Goal: Book appointment/travel/reservation

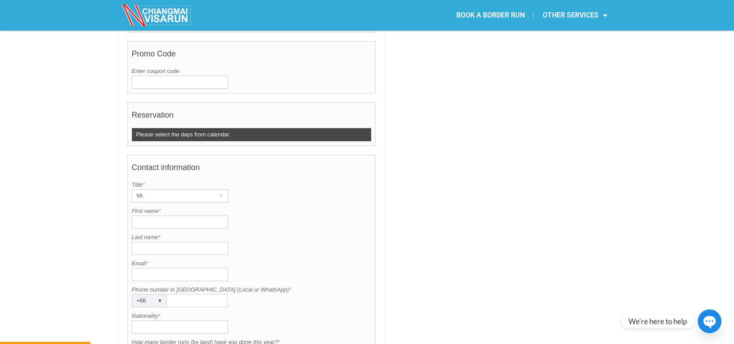
scroll to position [437, 0]
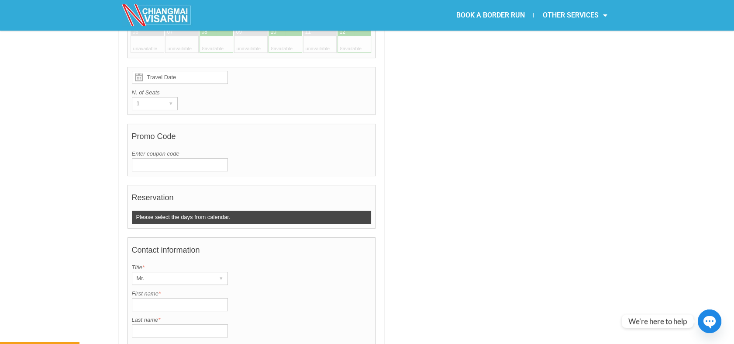
click at [140, 298] on input "First name *" at bounding box center [180, 304] width 96 height 13
paste input "Thibault"
click at [138, 298] on input "Thibault" at bounding box center [180, 304] width 96 height 13
type input "Thibault"
click at [164, 324] on input "Last name *" at bounding box center [180, 330] width 96 height 13
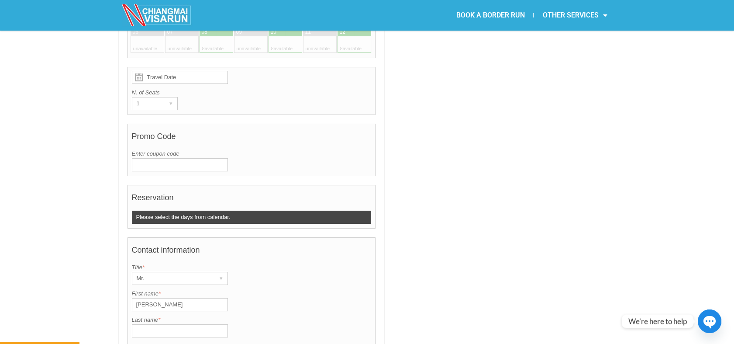
paste input "Ladsous"
type input "Ladsous"
click at [135, 298] on input "Thibault" at bounding box center [180, 304] width 96 height 13
click at [134, 324] on input "Ladsous" at bounding box center [180, 330] width 96 height 13
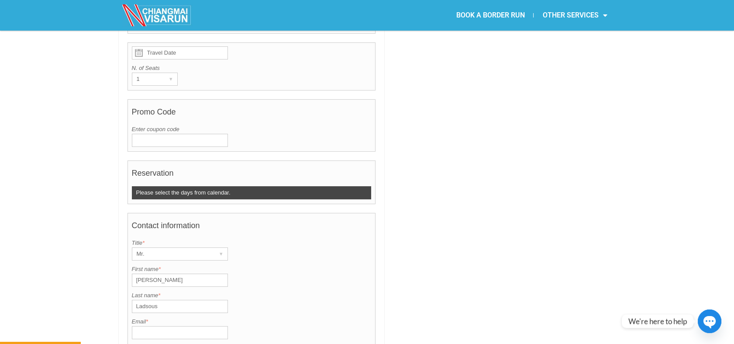
scroll to position [485, 0]
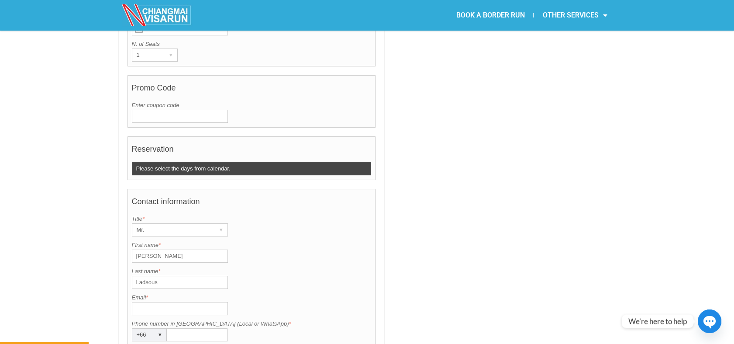
click at [169, 302] on input "Email *" at bounding box center [180, 308] width 96 height 13
paste input "Thibault"
click at [136, 302] on input "Thibault6@gmail.com" at bounding box center [180, 308] width 96 height 13
click at [156, 302] on input "Thibault6@gmail.com" at bounding box center [180, 308] width 96 height 13
type input "Thibaultlad6@gmail.com"
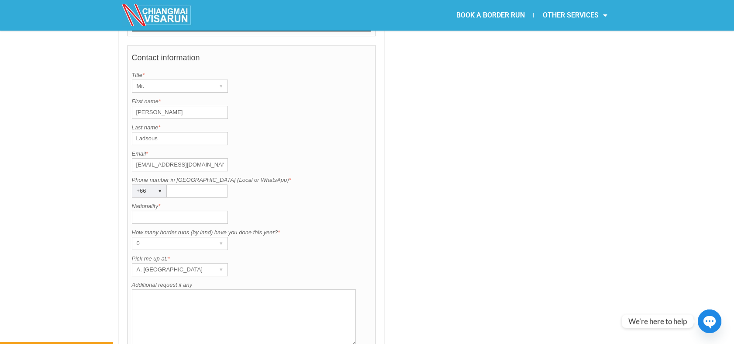
scroll to position [631, 0]
click at [179, 209] on input "Nationality *" at bounding box center [180, 215] width 96 height 13
type input "France"
click at [152, 262] on div "A. Centara Riverside Hotel" at bounding box center [171, 268] width 79 height 12
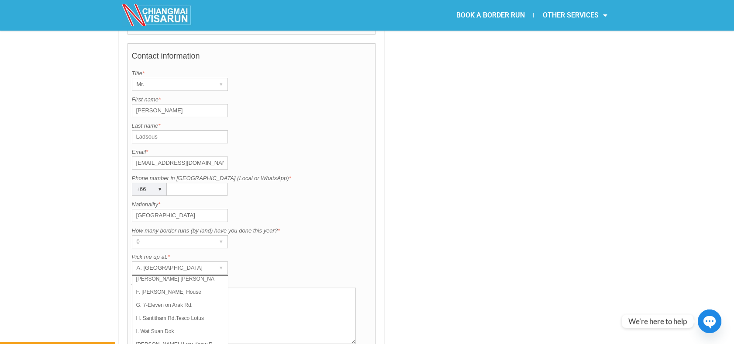
scroll to position [62, 0]
click at [192, 335] on li "J. Huay Kaew Rd. Shell Gas Station" at bounding box center [175, 341] width 87 height 13
click at [171, 235] on div "0" at bounding box center [171, 241] width 79 height 12
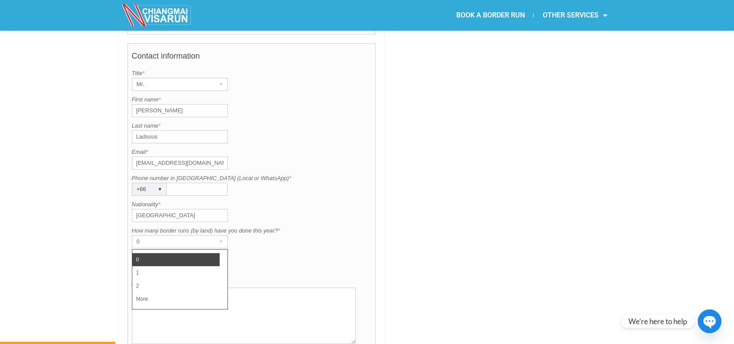
click at [143, 183] on div "+66" at bounding box center [140, 189] width 17 height 12
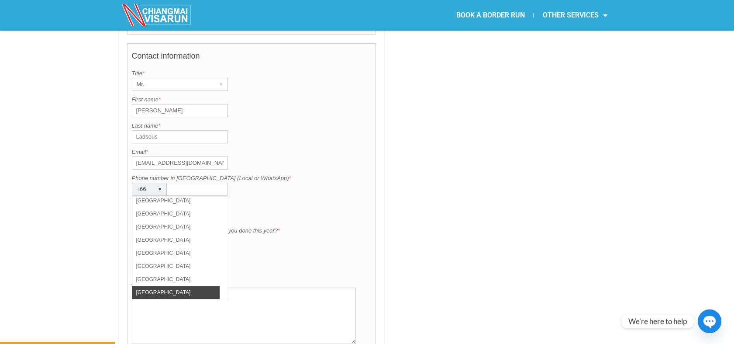
scroll to position [2857, 0]
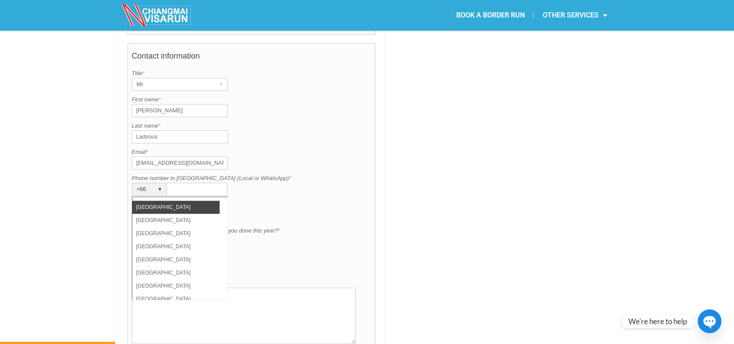
click at [171, 201] on li "United Kingdom" at bounding box center [175, 207] width 87 height 13
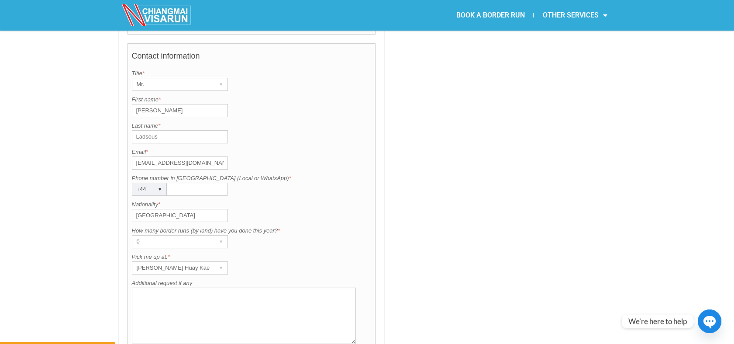
click at [148, 183] on div "+44" at bounding box center [140, 189] width 17 height 12
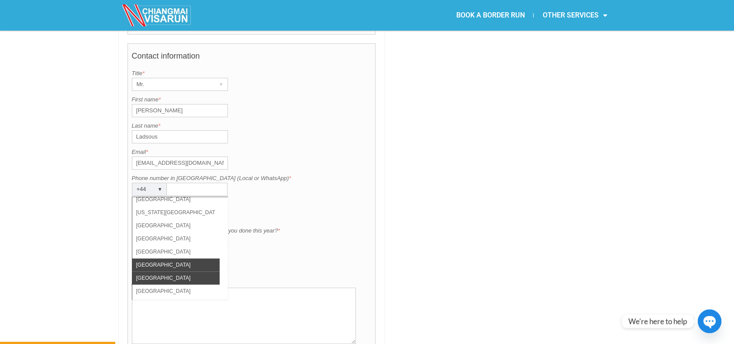
scroll to position [2799, 0]
click at [150, 183] on div "+44 ▾" at bounding box center [149, 189] width 35 height 13
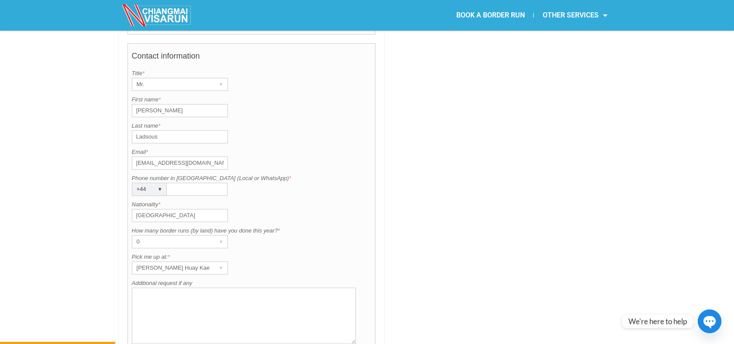
click at [150, 183] on div "+44 ▾" at bounding box center [149, 189] width 35 height 13
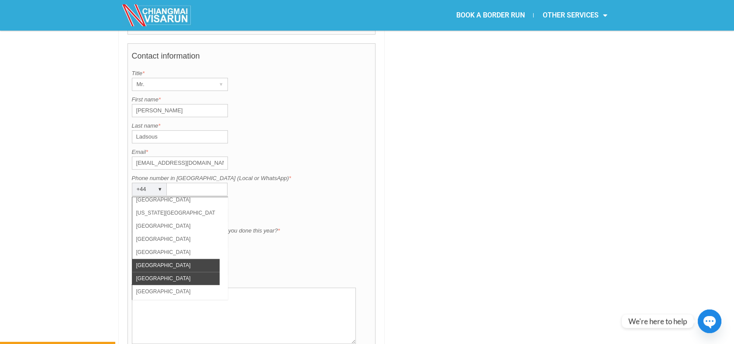
click at [173, 272] on li "United States" at bounding box center [175, 278] width 87 height 13
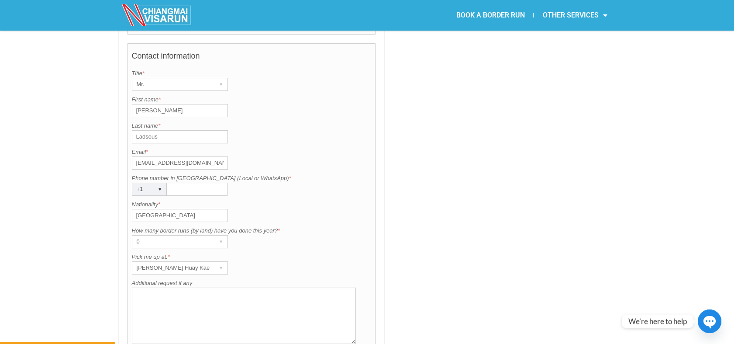
click at [152, 183] on div "+1 ▾" at bounding box center [149, 189] width 35 height 13
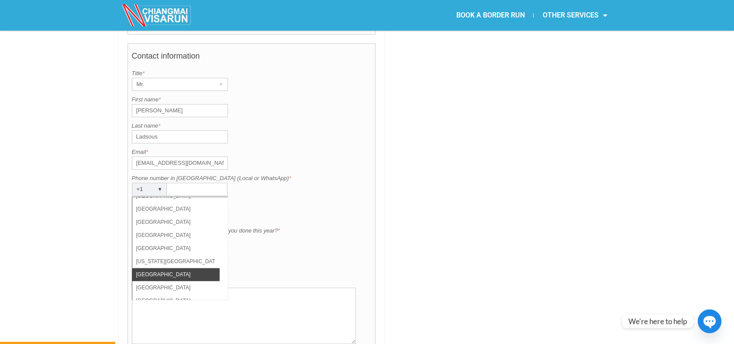
scroll to position [2751, 0]
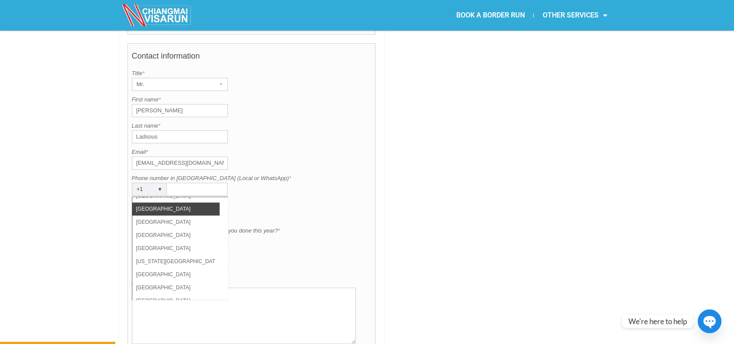
click at [163, 202] on li "Turkey" at bounding box center [175, 208] width 87 height 13
click at [157, 183] on div "▾" at bounding box center [160, 189] width 12 height 12
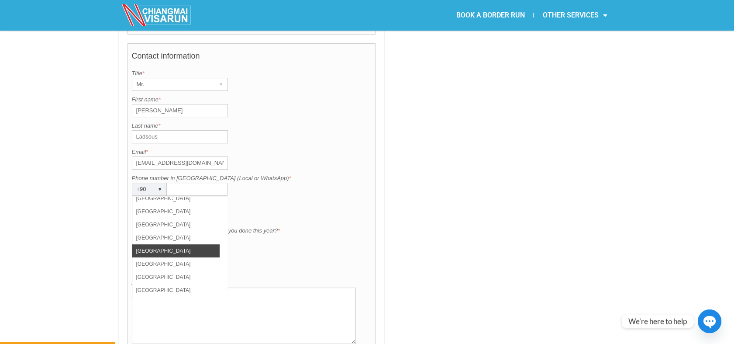
scroll to position [874, 0]
click at [147, 270] on li "France" at bounding box center [175, 276] width 87 height 13
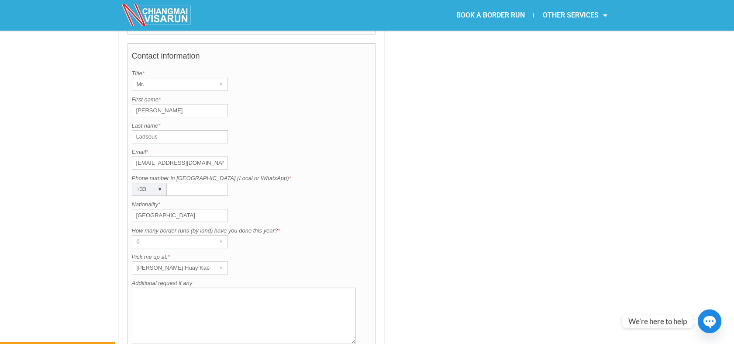
click at [184, 183] on input "Phone number in Thailand (Local or WhatsApp) *" at bounding box center [197, 189] width 61 height 13
paste input "33668040195"
click at [177, 183] on input "33668040195" at bounding box center [197, 189] width 61 height 13
type input "668040195"
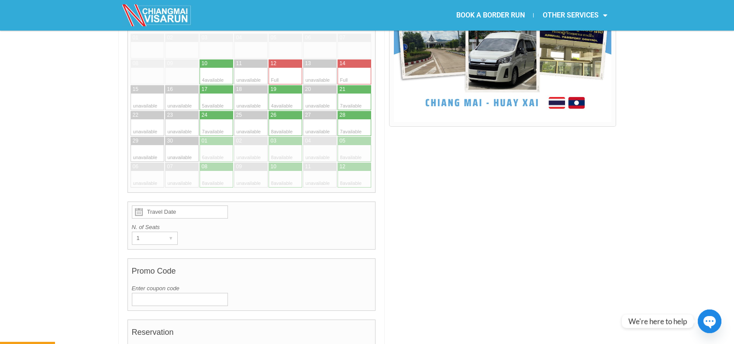
scroll to position [291, 0]
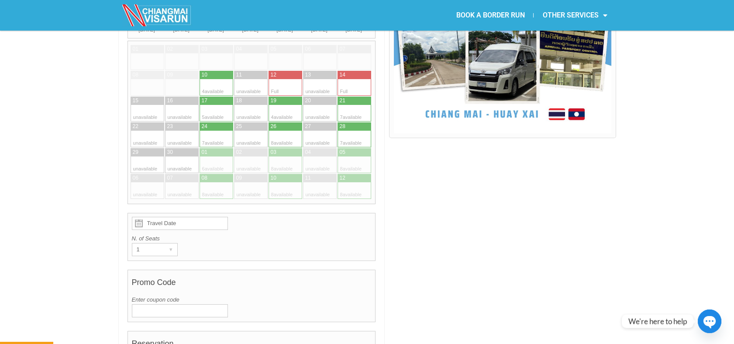
click at [214, 79] on div at bounding box center [208, 87] width 17 height 17
type input "10 September 2025"
radio input "true"
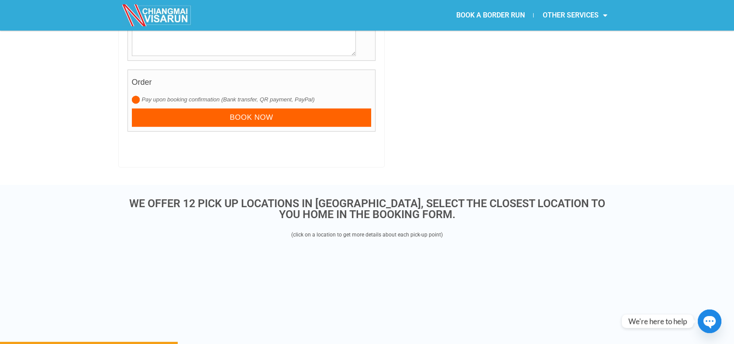
scroll to position [942, 0]
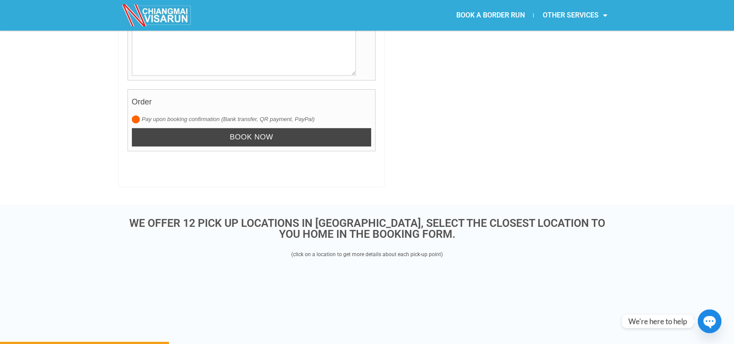
drag, startPoint x: 253, startPoint y: 110, endPoint x: 278, endPoint y: 120, distance: 27.4
click at [253, 128] on input "Book now" at bounding box center [252, 137] width 240 height 19
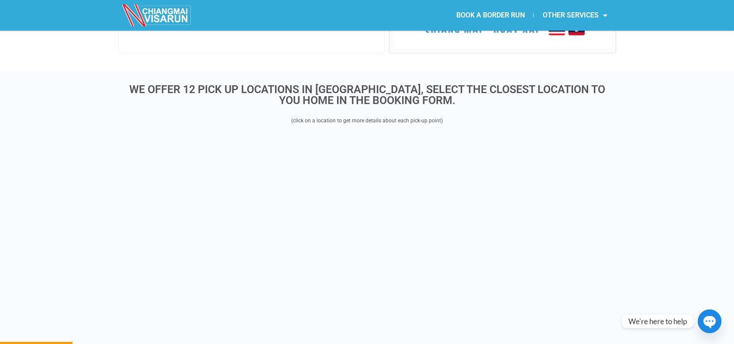
scroll to position [226, 0]
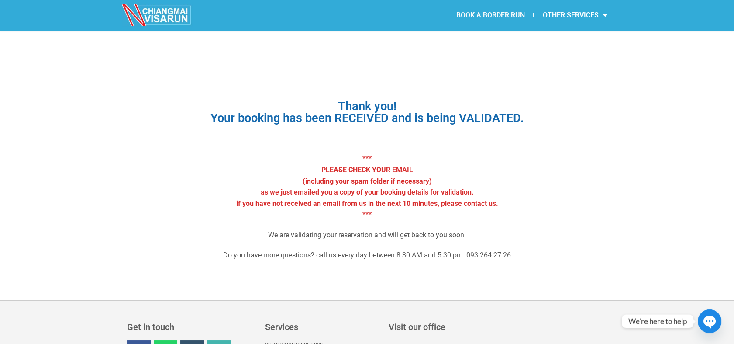
drag, startPoint x: 493, startPoint y: 14, endPoint x: 474, endPoint y: 4, distance: 21.3
click at [493, 14] on link "BOOK A BORDER RUN" at bounding box center [490, 15] width 86 height 20
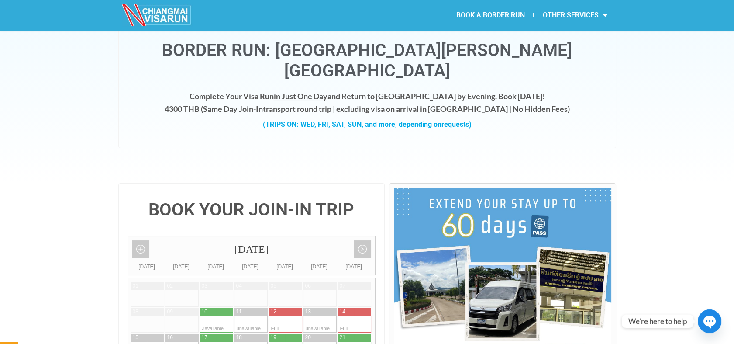
scroll to position [97, 0]
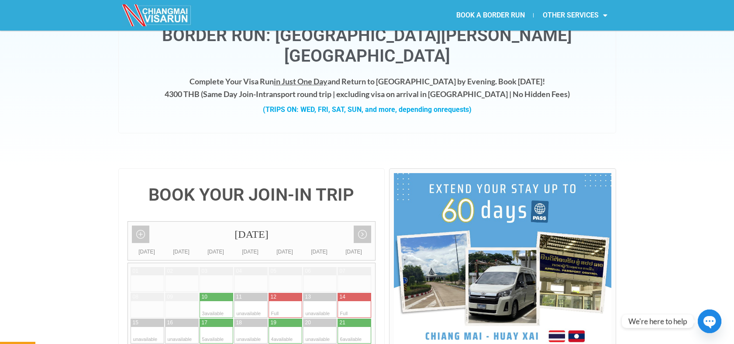
scroll to position [194, 0]
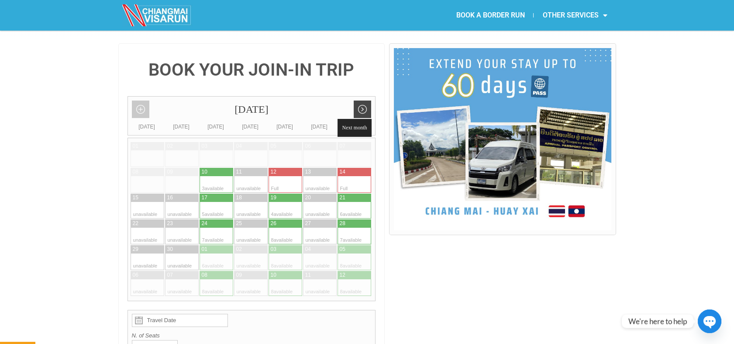
click at [366, 100] on link "Next month" at bounding box center [362, 108] width 17 height 17
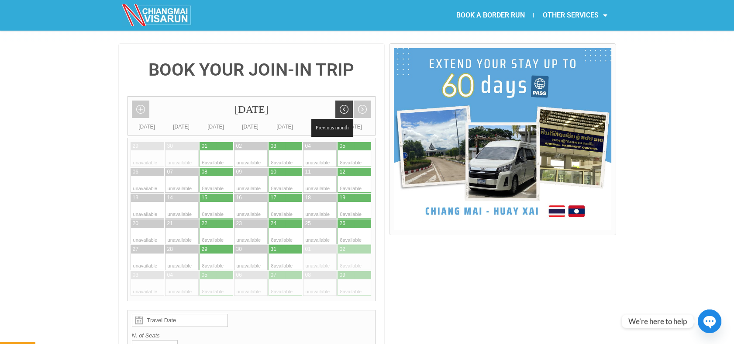
click at [346, 100] on link "Previous month" at bounding box center [344, 108] width 17 height 17
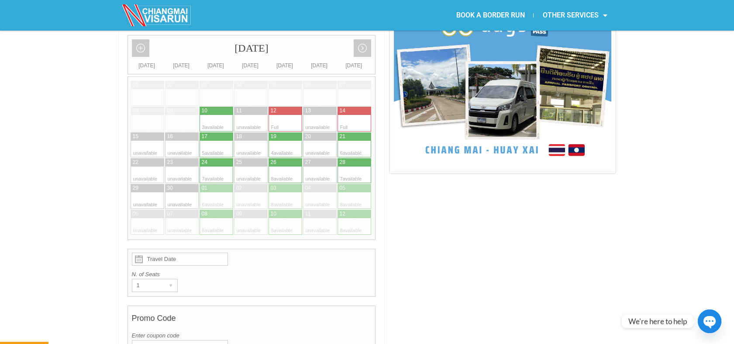
scroll to position [242, 0]
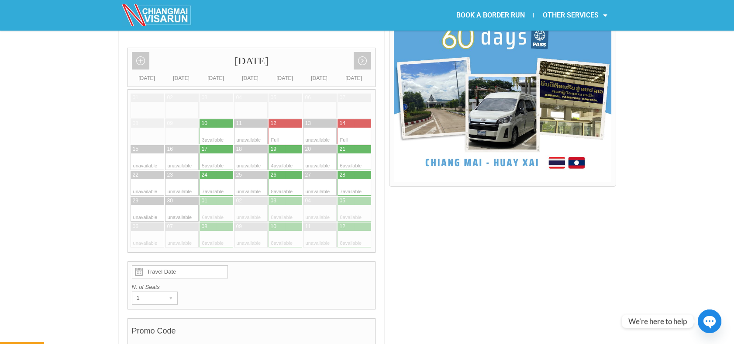
click at [205, 145] on div "17" at bounding box center [205, 148] width 6 height 7
type input "17 September 2025"
radio input "true"
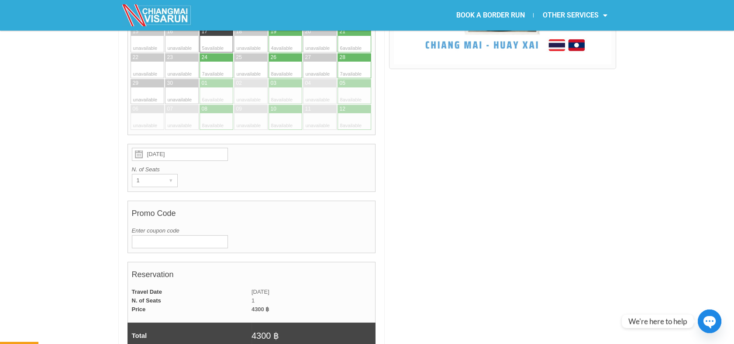
scroll to position [172, 0]
